Goal: Transaction & Acquisition: Purchase product/service

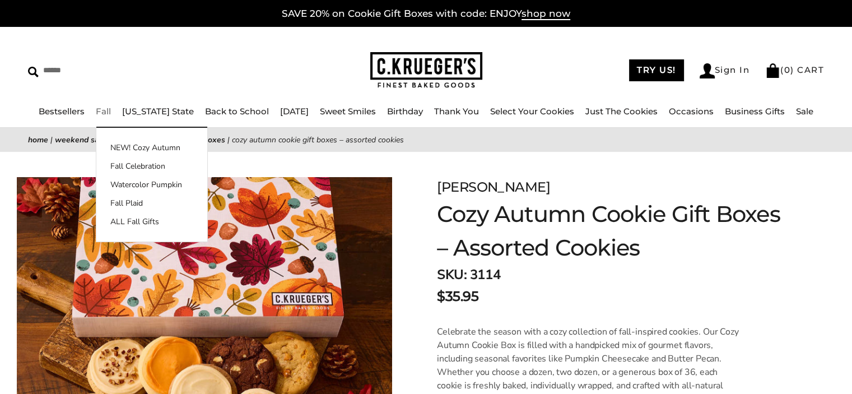
click at [110, 109] on link "Fall" at bounding box center [103, 111] width 15 height 11
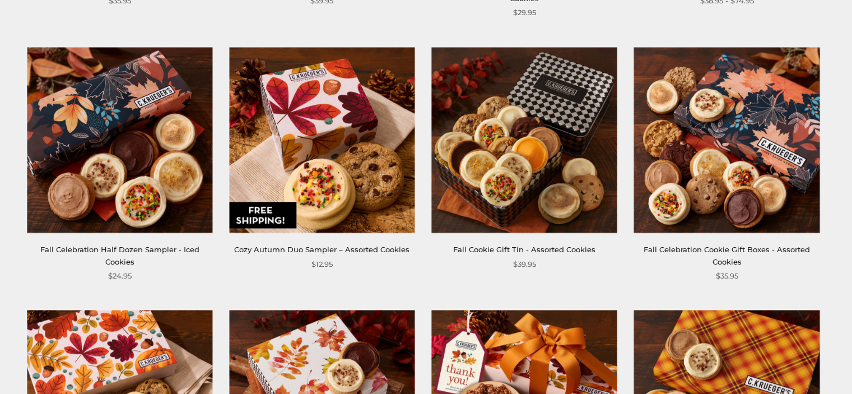
scroll to position [728, 0]
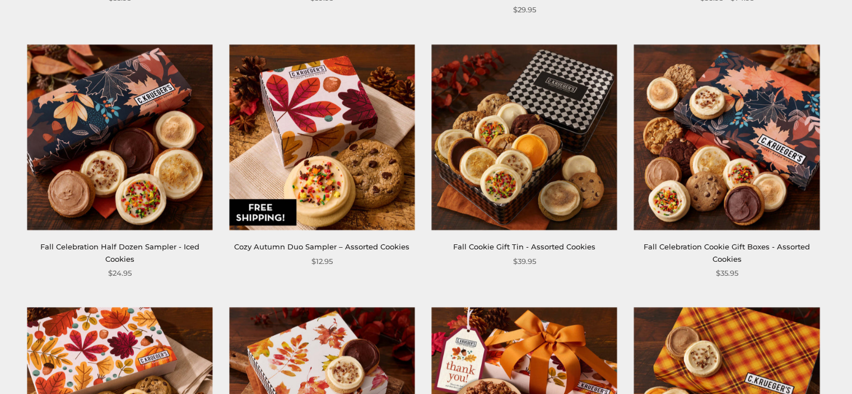
click at [744, 178] on img at bounding box center [726, 136] width 185 height 185
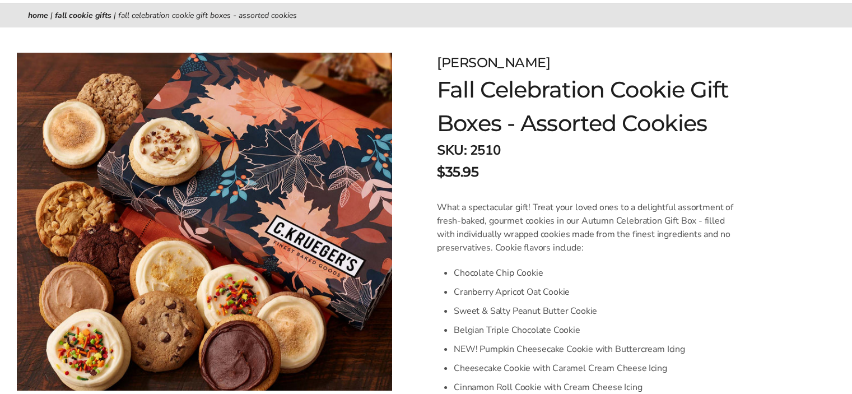
scroll to position [112, 0]
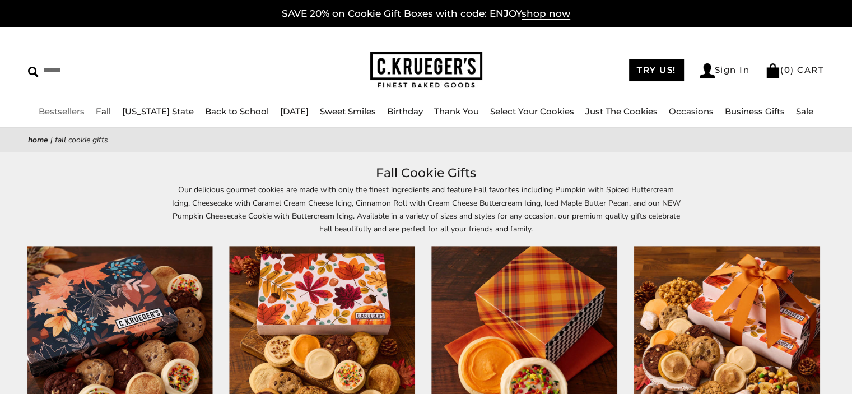
click at [74, 111] on link "Bestsellers" at bounding box center [62, 111] width 46 height 11
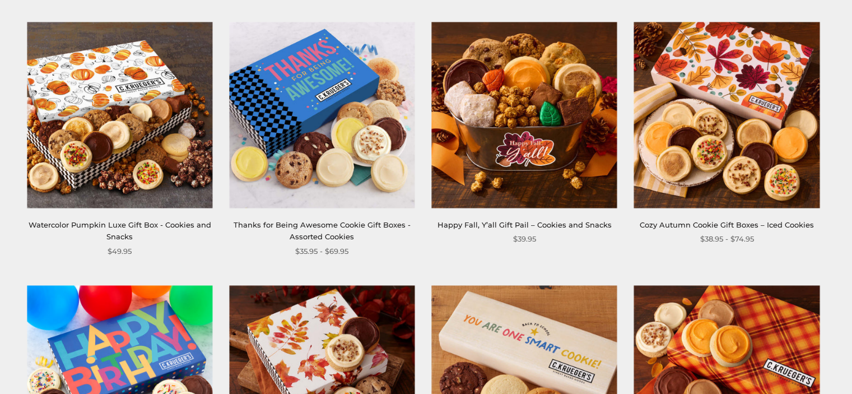
click at [108, 127] on img at bounding box center [119, 114] width 185 height 185
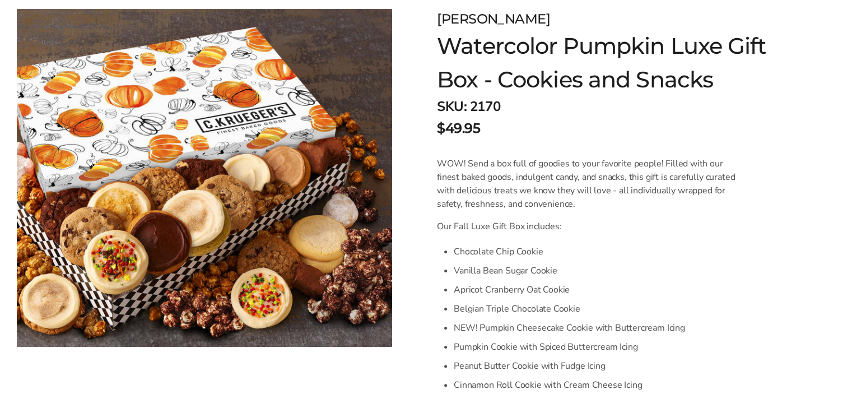
scroll to position [448, 0]
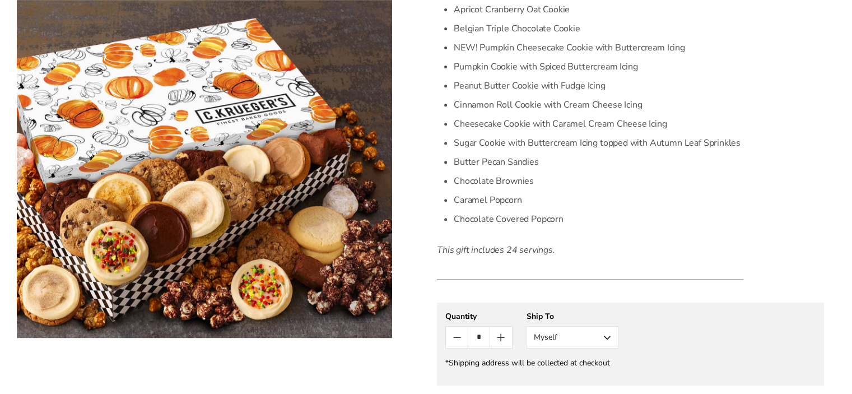
click at [503, 338] on icon "Count plus" at bounding box center [500, 336] width 13 height 13
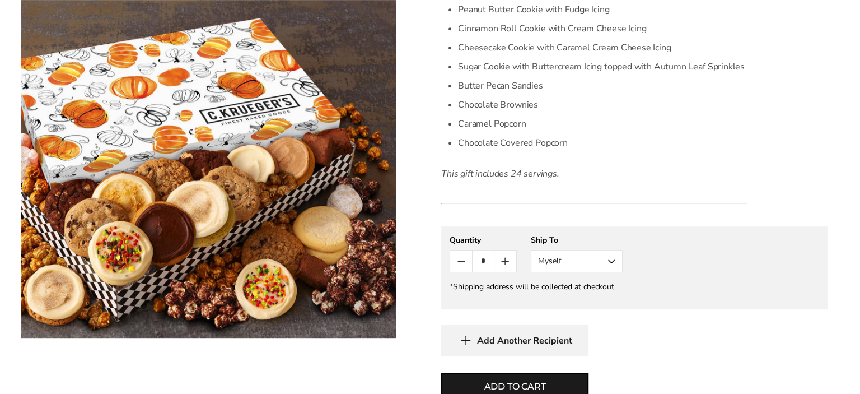
scroll to position [672, 0]
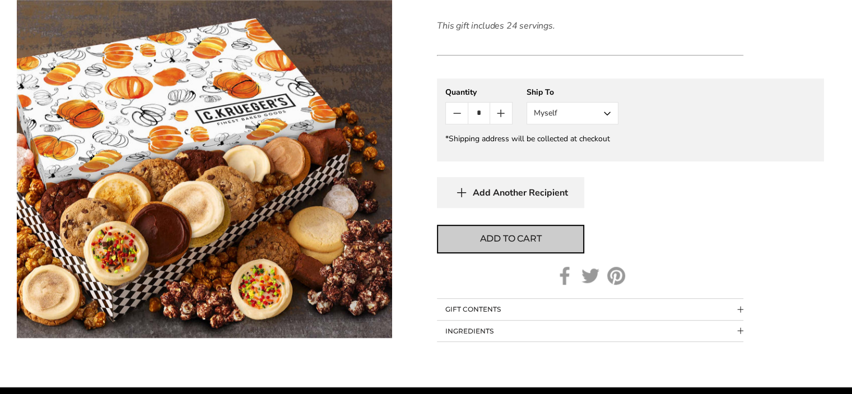
drag, startPoint x: 538, startPoint y: 237, endPoint x: 544, endPoint y: 243, distance: 9.1
click at [538, 237] on span "Add to cart" at bounding box center [511, 238] width 62 height 13
type input "*"
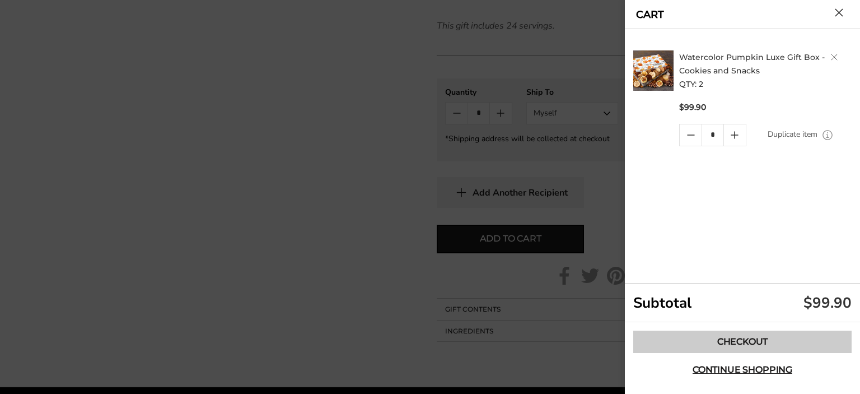
click at [755, 338] on link "Checkout" at bounding box center [742, 341] width 218 height 22
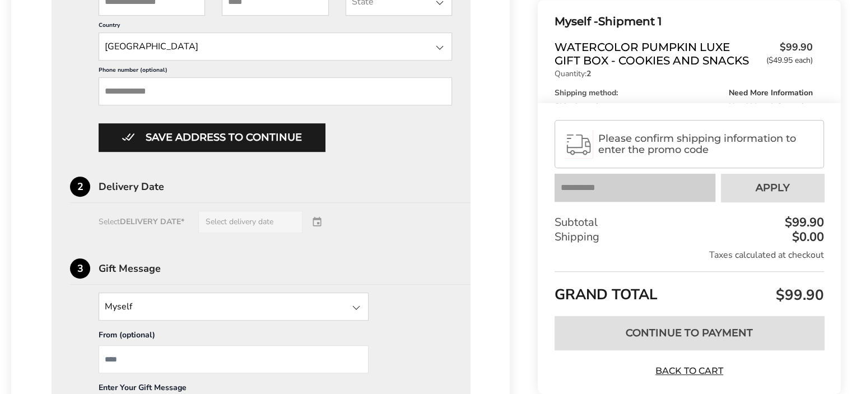
scroll to position [468, 0]
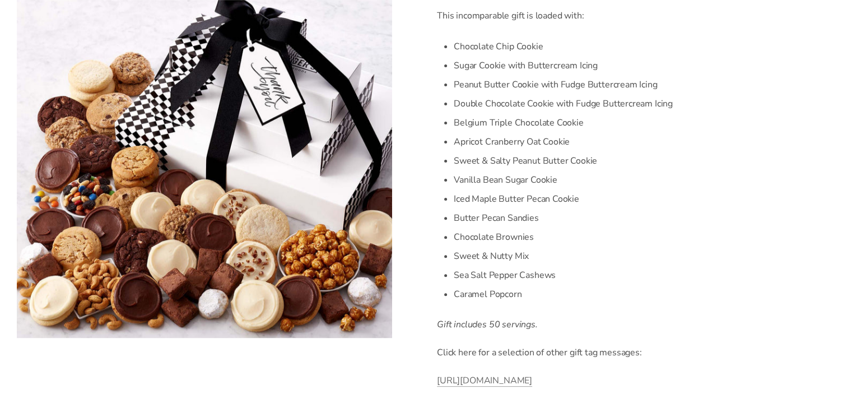
scroll to position [280, 0]
